Goal: Navigation & Orientation: Find specific page/section

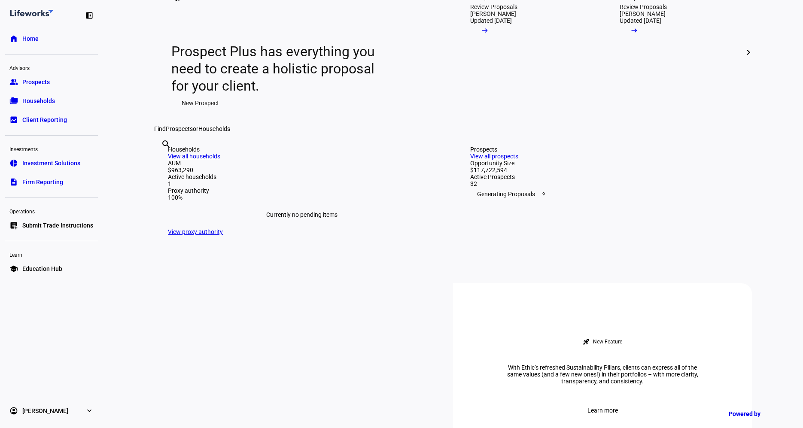
scroll to position [111, 0]
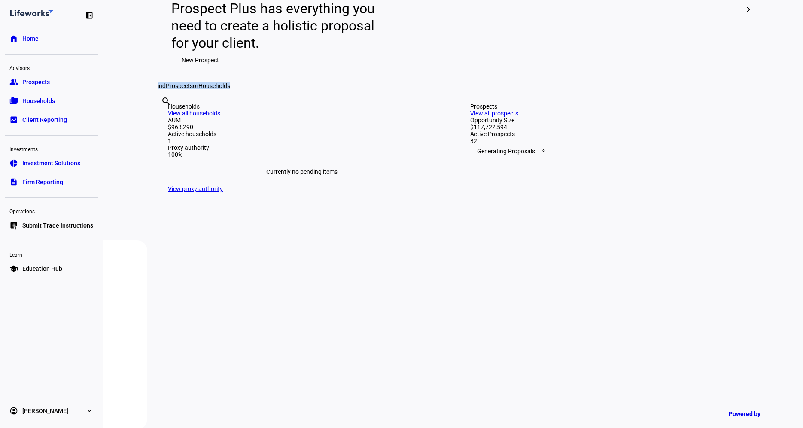
drag, startPoint x: 351, startPoint y: 185, endPoint x: 455, endPoint y: 197, distance: 105.1
click at [285, 89] on div "Find Prospects or Households" at bounding box center [453, 85] width 598 height 7
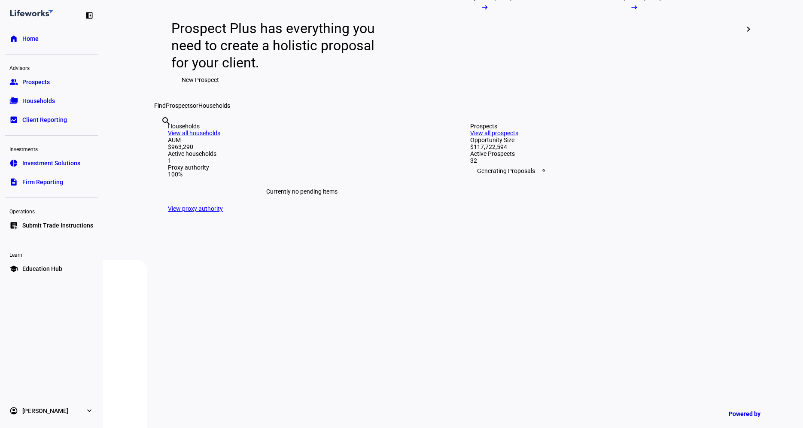
scroll to position [101, 0]
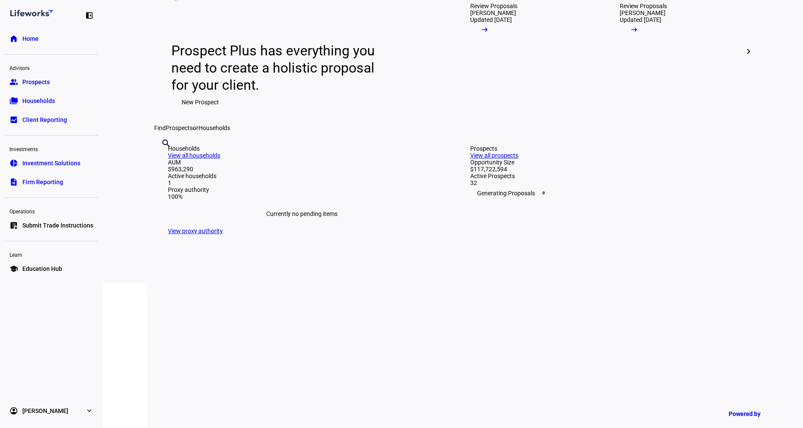
scroll to position [67, 0]
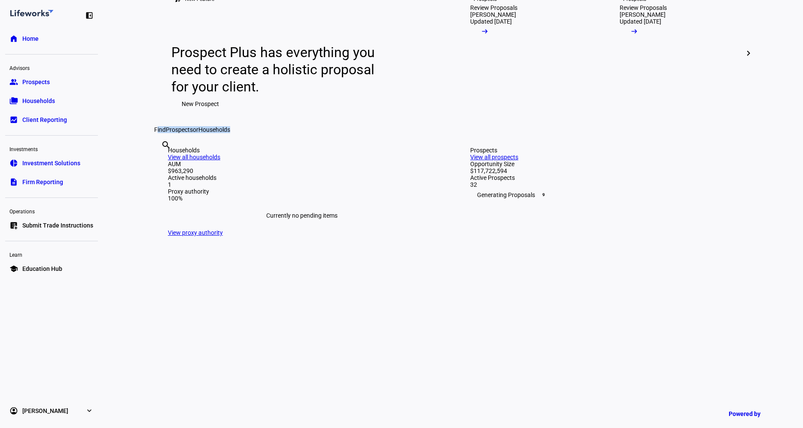
drag, startPoint x: 353, startPoint y: 230, endPoint x: 525, endPoint y: 236, distance: 171.5
click at [525, 133] on div "Find Prospects or Households" at bounding box center [453, 129] width 598 height 7
drag, startPoint x: 525, startPoint y: 236, endPoint x: 298, endPoint y: 236, distance: 226.4
click at [298, 133] on div "Find Prospects or Households" at bounding box center [453, 129] width 598 height 7
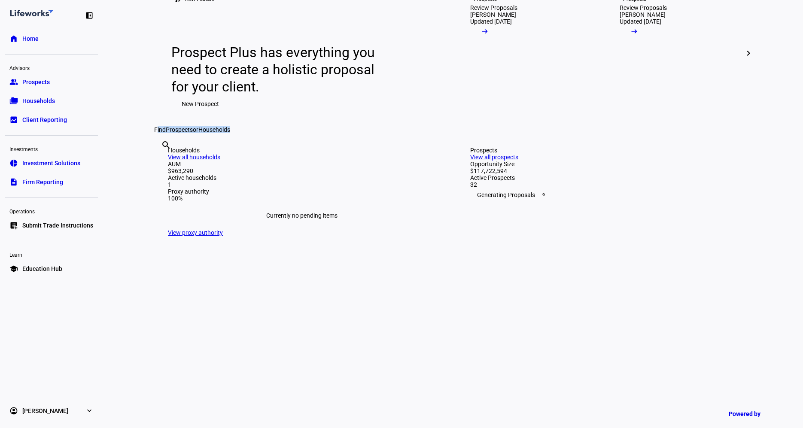
click at [298, 133] on div "Find Prospects or Households" at bounding box center [453, 129] width 598 height 7
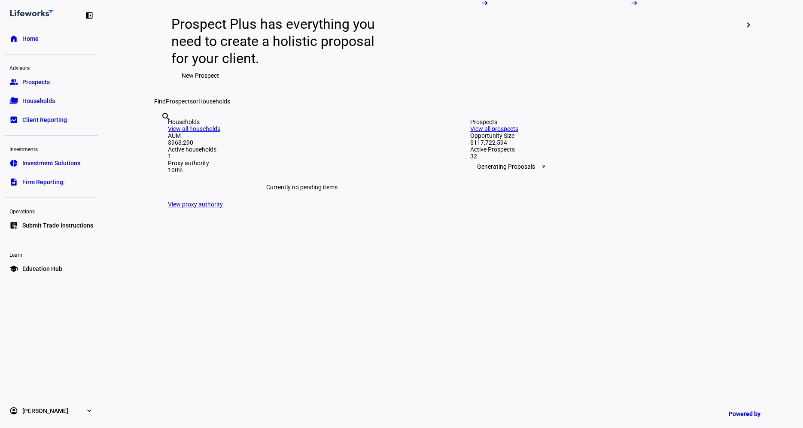
scroll to position [99, 0]
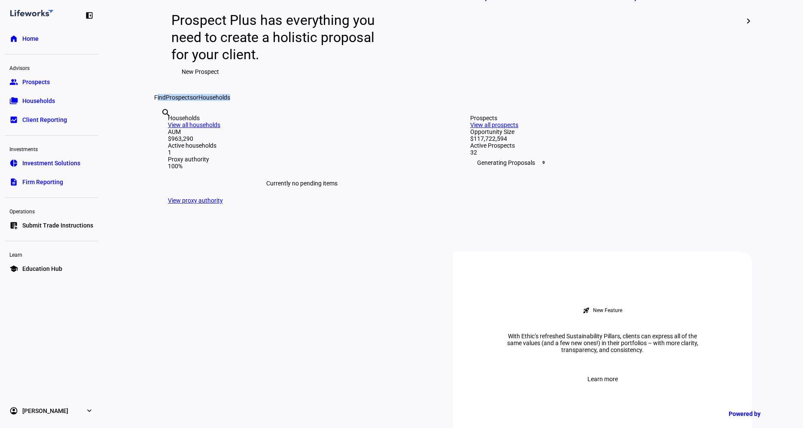
drag, startPoint x: 311, startPoint y: 192, endPoint x: 520, endPoint y: 205, distance: 210.0
click at [520, 101] on div "Find Prospects or Households" at bounding box center [453, 97] width 598 height 7
drag, startPoint x: 533, startPoint y: 193, endPoint x: 466, endPoint y: 212, distance: 70.0
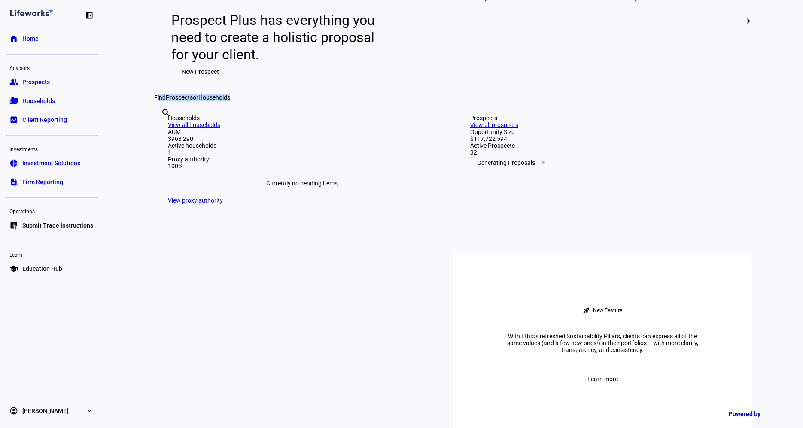
scroll to position [104, 0]
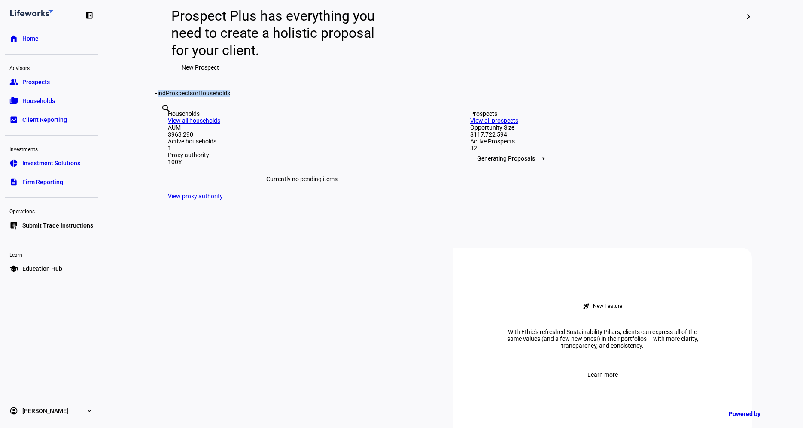
drag, startPoint x: 369, startPoint y: 182, endPoint x: 486, endPoint y: 223, distance: 124.1
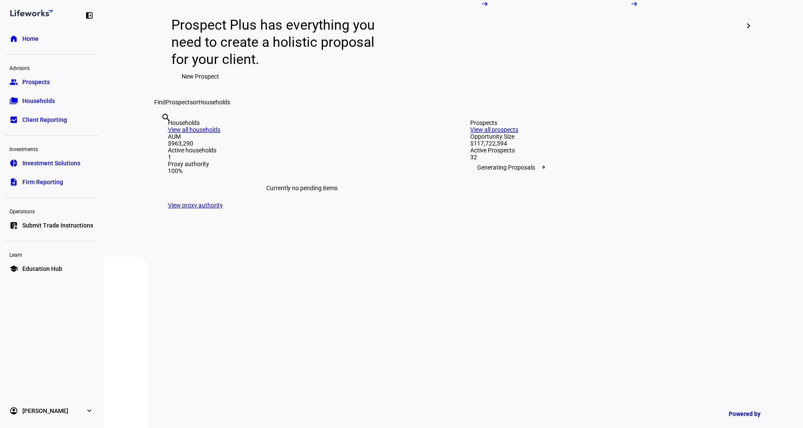
scroll to position [95, 0]
drag, startPoint x: 296, startPoint y: 183, endPoint x: 466, endPoint y: 229, distance: 175.4
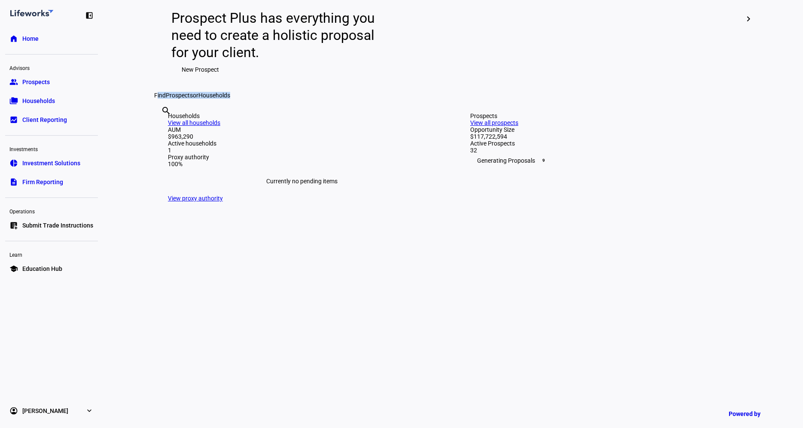
drag, startPoint x: 366, startPoint y: 192, endPoint x: 432, endPoint y: 232, distance: 77.7
click at [369, 99] on div "Find Prospects or Households" at bounding box center [453, 95] width 598 height 7
drag, startPoint x: 369, startPoint y: 180, endPoint x: 433, endPoint y: 217, distance: 74.1
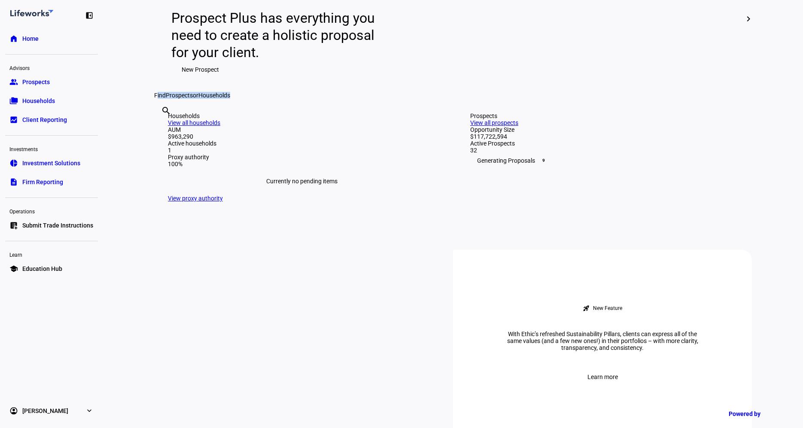
click at [376, 99] on div "Find Prospects or Households" at bounding box center [453, 95] width 598 height 7
drag, startPoint x: 374, startPoint y: 192, endPoint x: 485, endPoint y: 213, distance: 112.7
drag, startPoint x: 367, startPoint y: 187, endPoint x: 474, endPoint y: 212, distance: 109.4
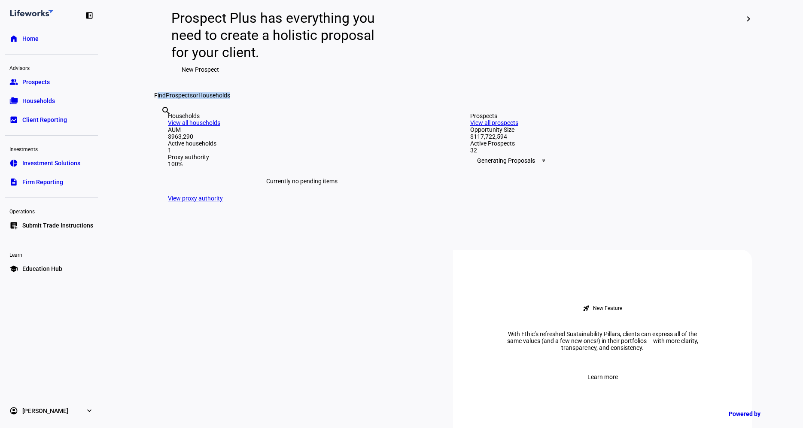
drag, startPoint x: 476, startPoint y: 210, endPoint x: 387, endPoint y: 188, distance: 91.4
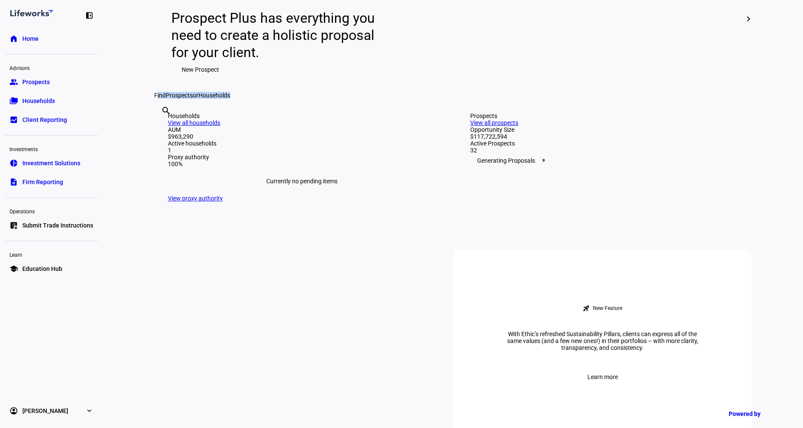
drag, startPoint x: 355, startPoint y: 194, endPoint x: 516, endPoint y: 207, distance: 161.6
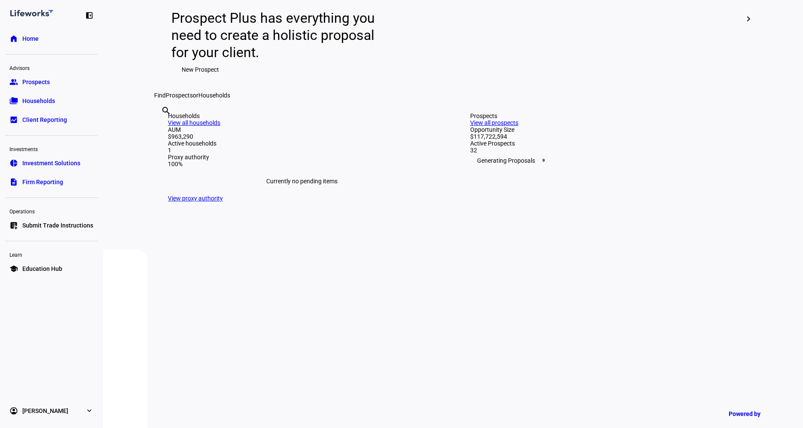
drag, startPoint x: 516, startPoint y: 207, endPoint x: 397, endPoint y: 207, distance: 118.6
drag, startPoint x: 361, startPoint y: 193, endPoint x: 572, endPoint y: 205, distance: 211.3
click at [572, 99] on div "Find Prospects or Households" at bounding box center [453, 95] width 598 height 7
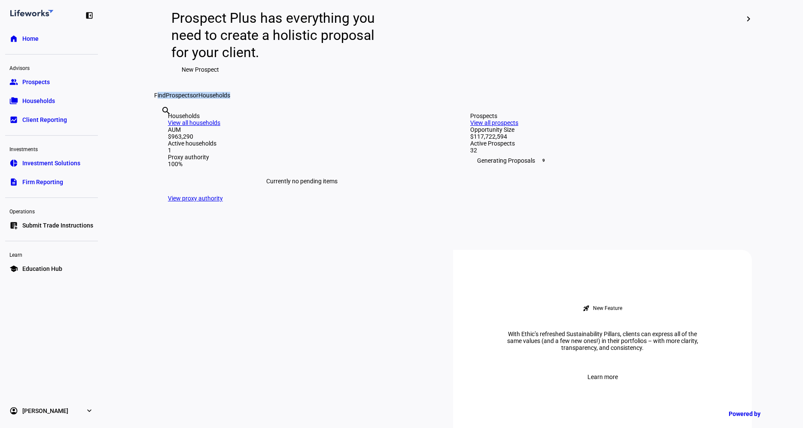
drag, startPoint x: 549, startPoint y: 220, endPoint x: 399, endPoint y: 182, distance: 154.2
click at [272, 99] on div "Find Prospects or Households" at bounding box center [453, 95] width 598 height 7
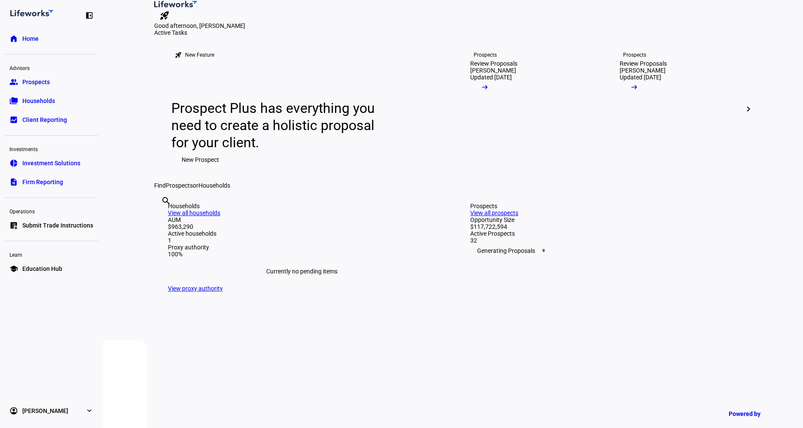
scroll to position [0, 0]
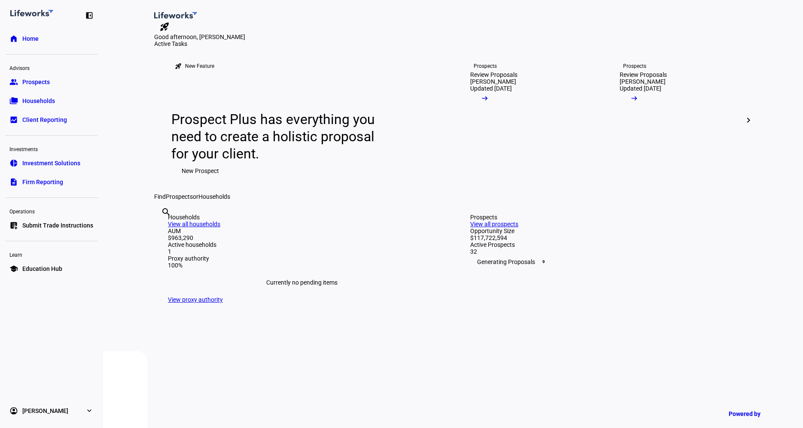
click at [357, 40] on div "Good afternoon, [PERSON_NAME]" at bounding box center [453, 37] width 598 height 7
drag, startPoint x: 357, startPoint y: 68, endPoint x: 211, endPoint y: 64, distance: 146.5
click at [211, 40] on div "Good afternoon, [PERSON_NAME]" at bounding box center [453, 37] width 598 height 7
drag, startPoint x: 161, startPoint y: 61, endPoint x: 210, endPoint y: 61, distance: 49.4
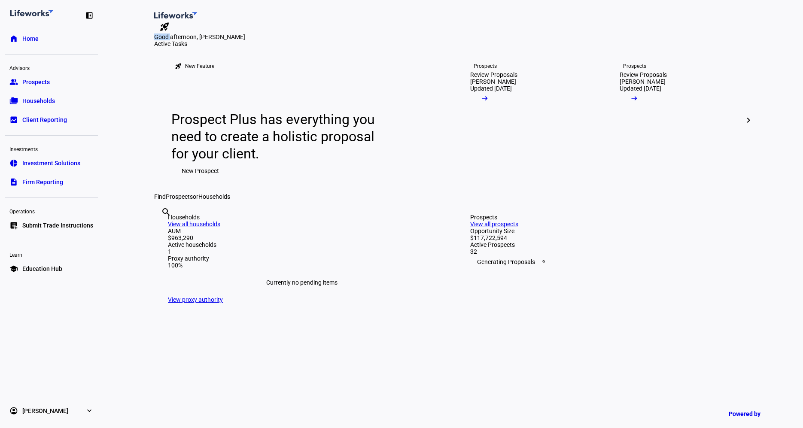
click at [210, 40] on div "Good afternoon, [PERSON_NAME]" at bounding box center [453, 37] width 598 height 7
click at [228, 40] on div "Good afternoon, [PERSON_NAME]" at bounding box center [453, 37] width 598 height 7
click at [314, 40] on div "Good afternoon, [PERSON_NAME]" at bounding box center [453, 37] width 598 height 7
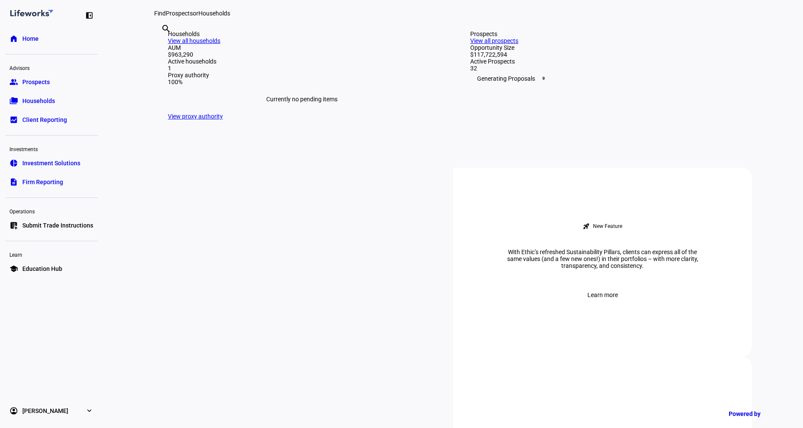
scroll to position [201, 0]
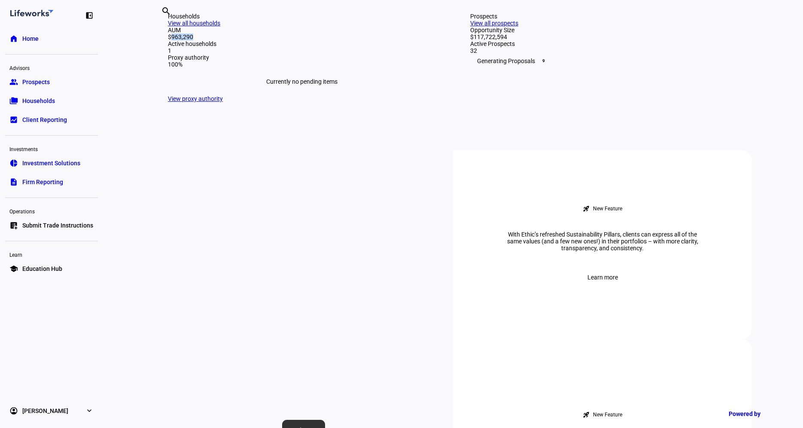
drag, startPoint x: 171, startPoint y: 230, endPoint x: 204, endPoint y: 228, distance: 34.0
click at [204, 68] on div "AUM $963,290 Active households 1 Proxy authority 100%" at bounding box center [302, 47] width 268 height 41
click at [220, 27] on link "View all households" at bounding box center [194, 23] width 52 height 7
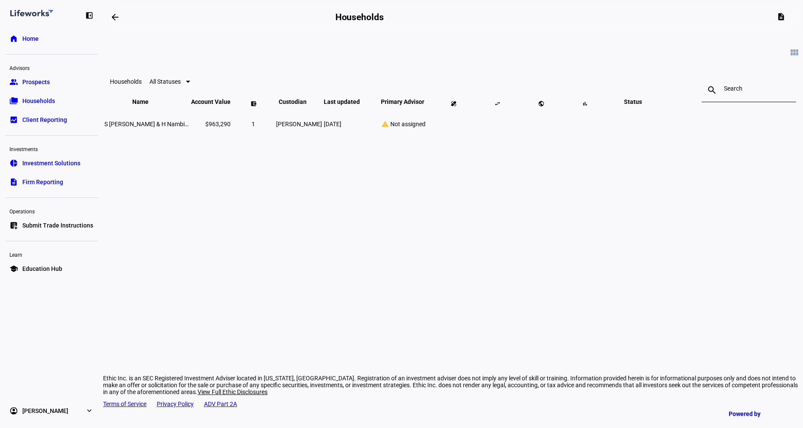
click at [53, 46] on link "home Home" at bounding box center [51, 38] width 93 height 17
